Goal: Task Accomplishment & Management: Manage account settings

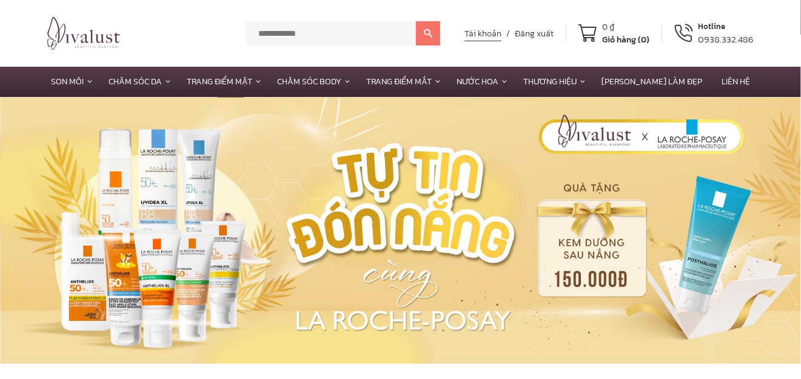
click at [487, 33] on link "Tài khoản" at bounding box center [483, 33] width 37 height 15
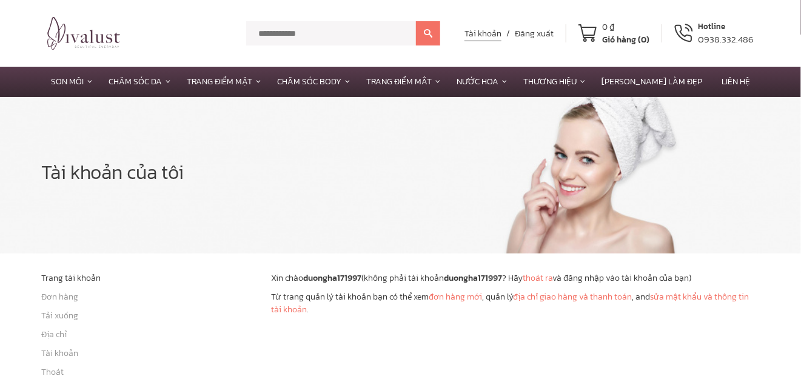
click at [485, 32] on link "Tài khoản" at bounding box center [483, 33] width 37 height 15
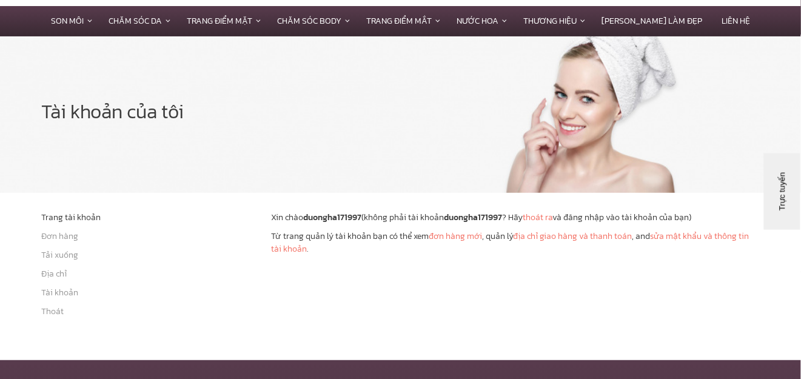
click at [61, 237] on link "Đơn hàng" at bounding box center [59, 236] width 37 height 13
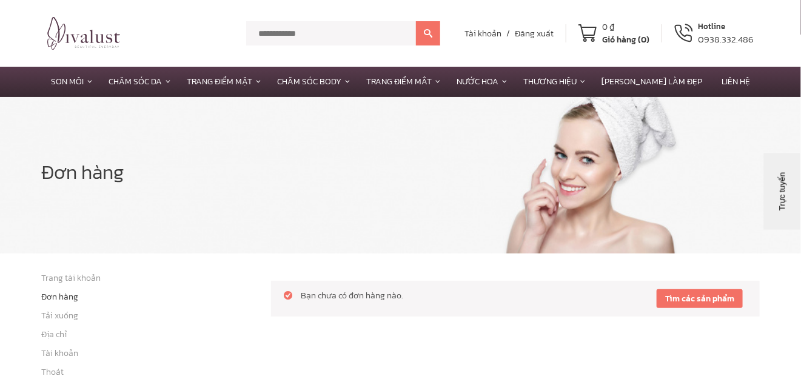
click at [331, 32] on input "text" at bounding box center [331, 33] width 170 height 24
click at [515, 35] on span "/" at bounding box center [508, 33] width 13 height 13
click at [531, 38] on link "Đăng xuất" at bounding box center [534, 33] width 39 height 15
